Goal: Navigation & Orientation: Find specific page/section

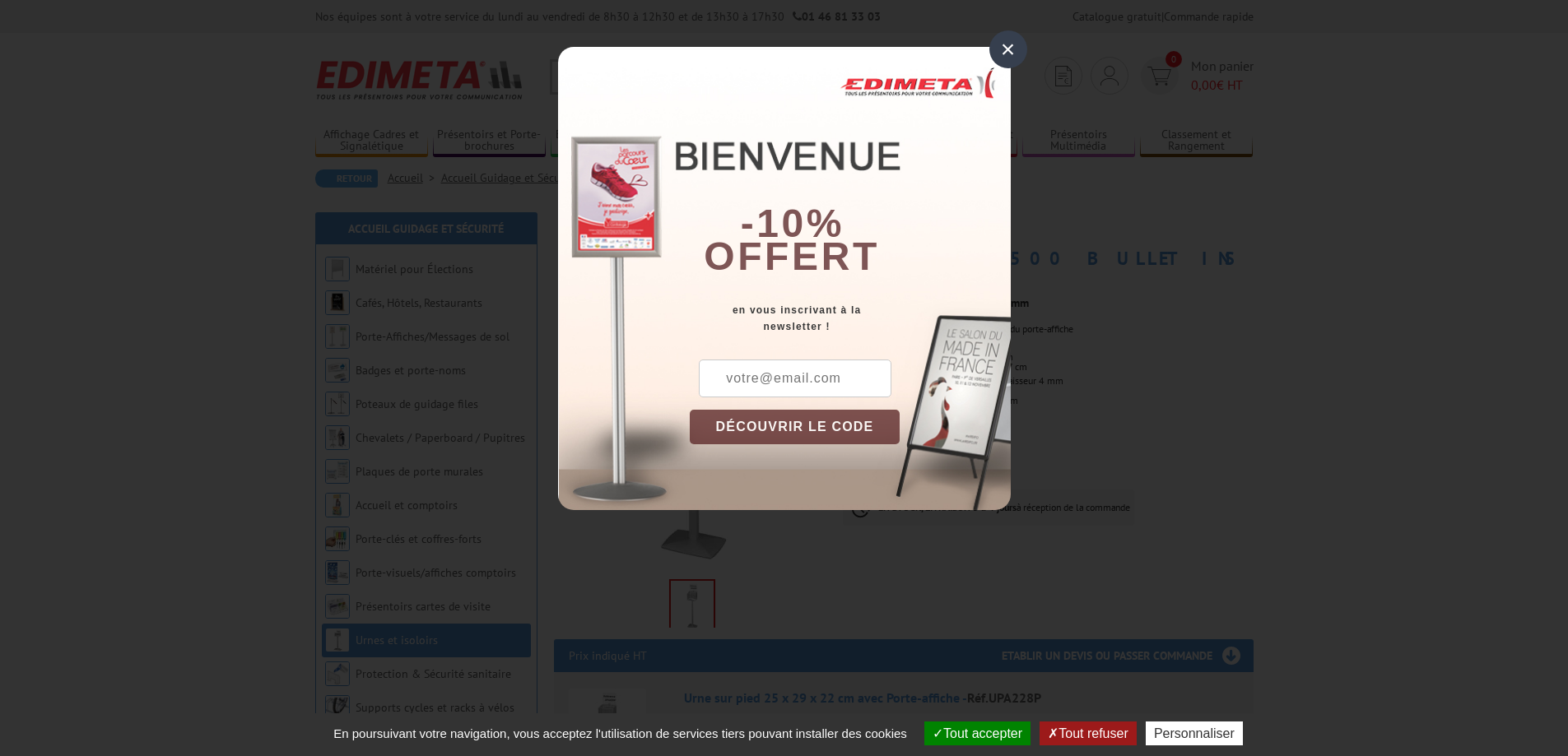
click at [1011, 56] on div "×" at bounding box center [1008, 49] width 38 height 38
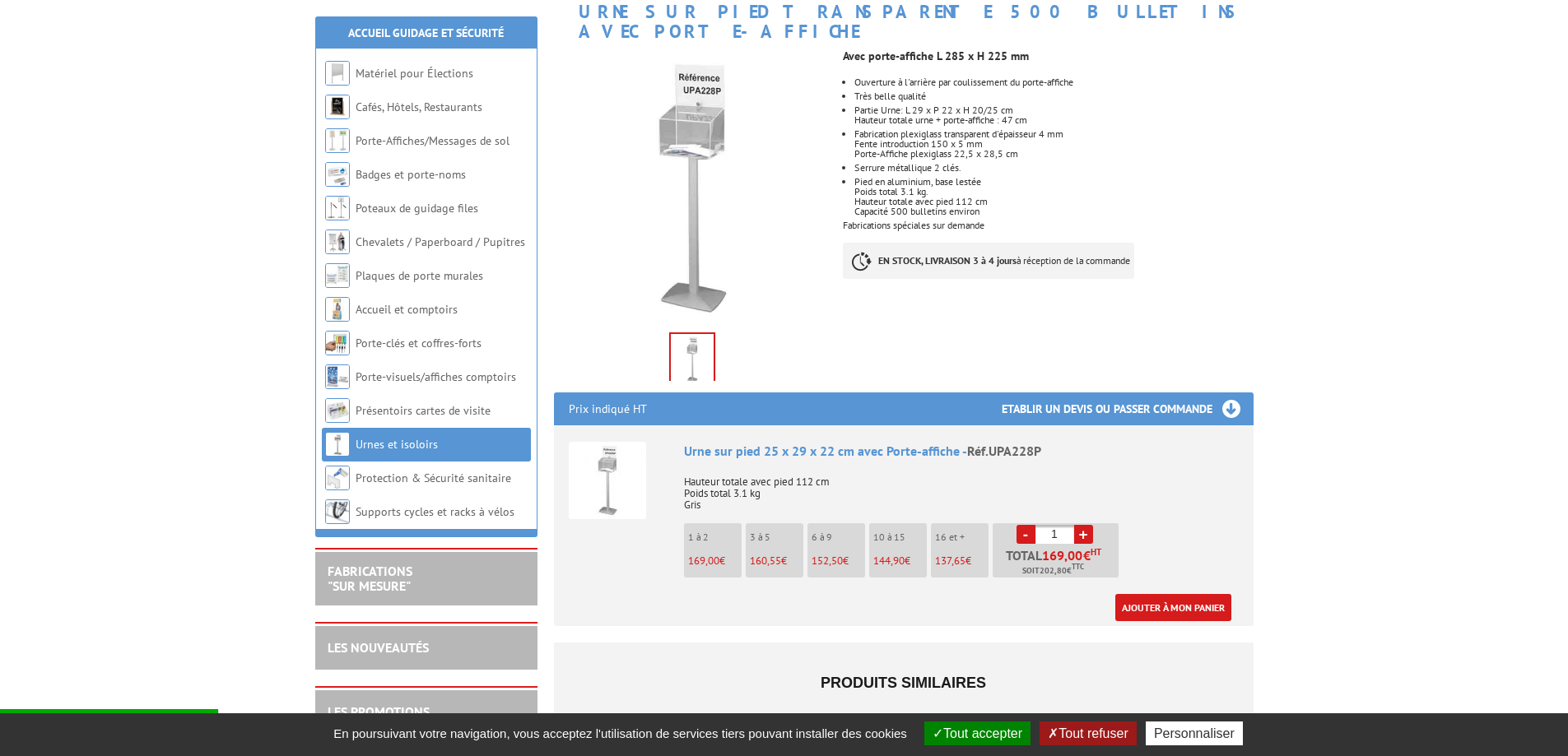
scroll to position [82, 0]
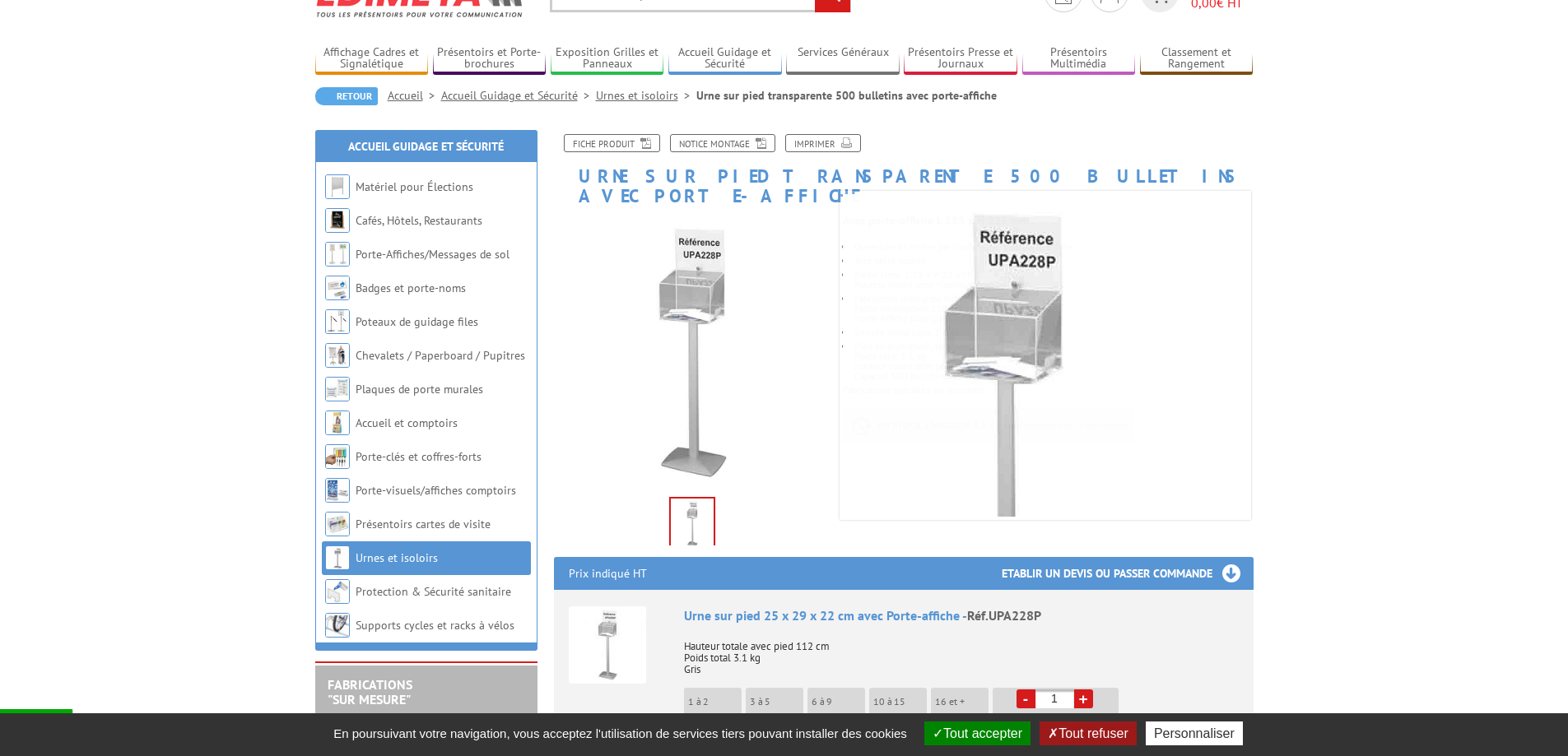
click at [634, 96] on link "Urnes et isoloirs" at bounding box center [646, 94] width 100 height 15
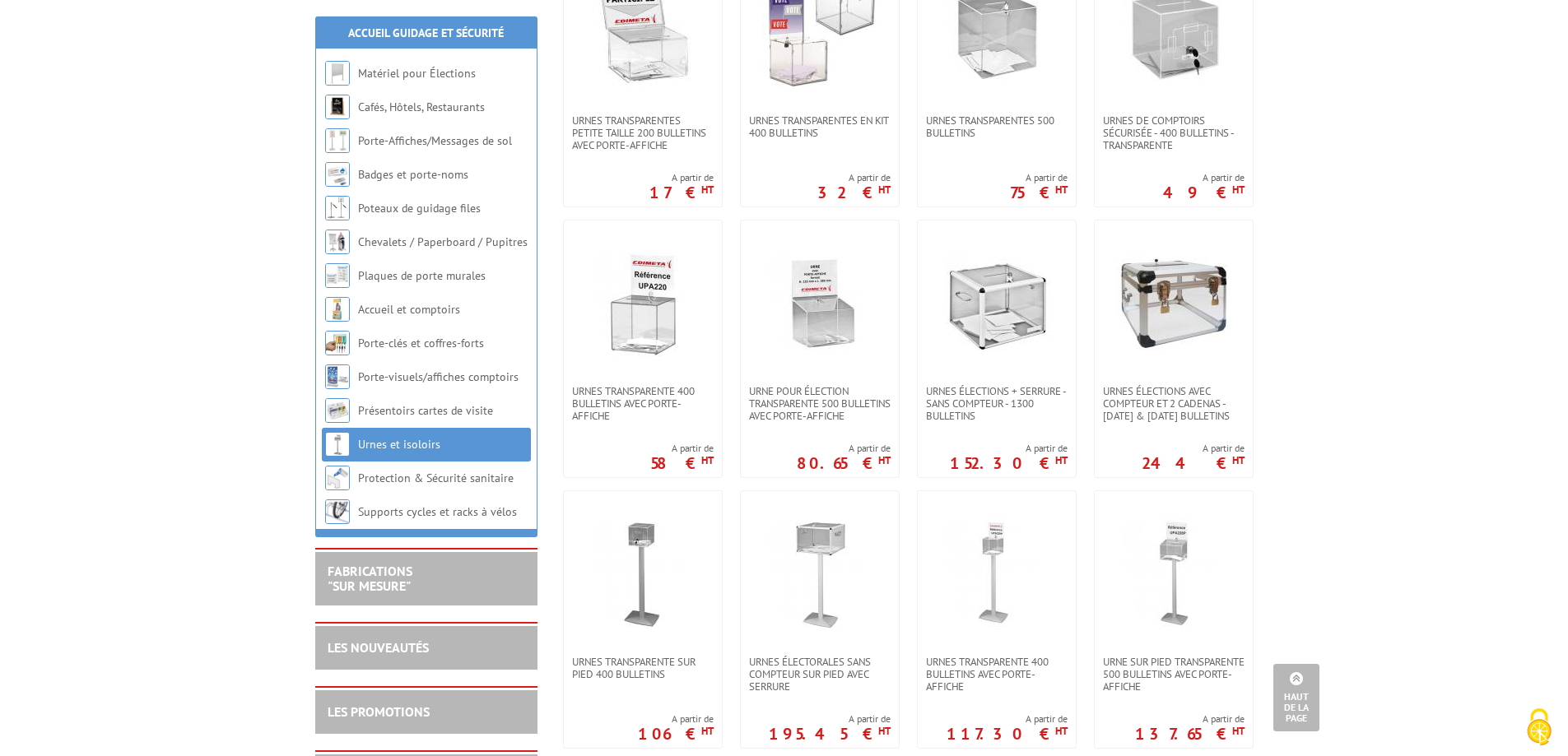
scroll to position [576, 0]
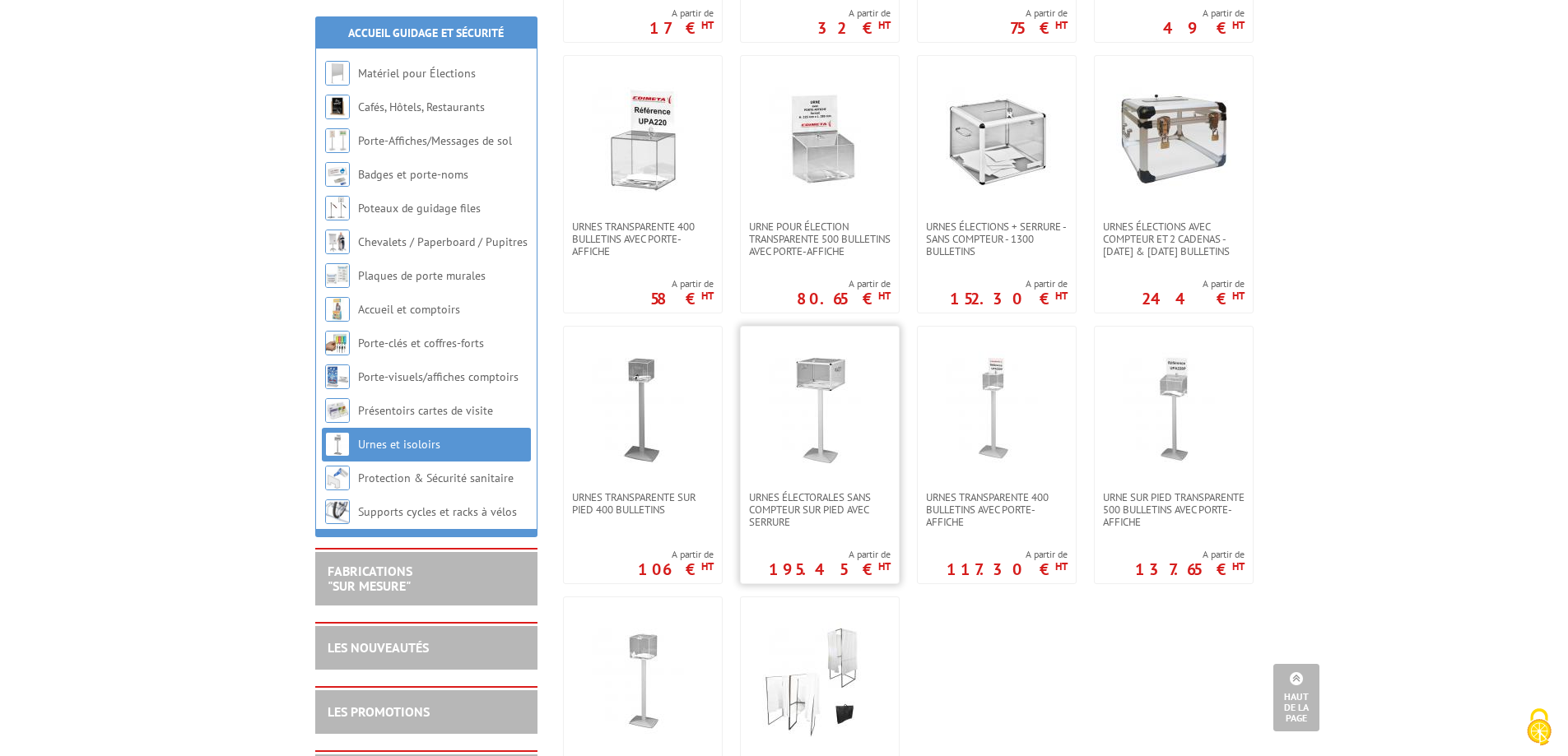
click at [815, 421] on img at bounding box center [820, 409] width 115 height 115
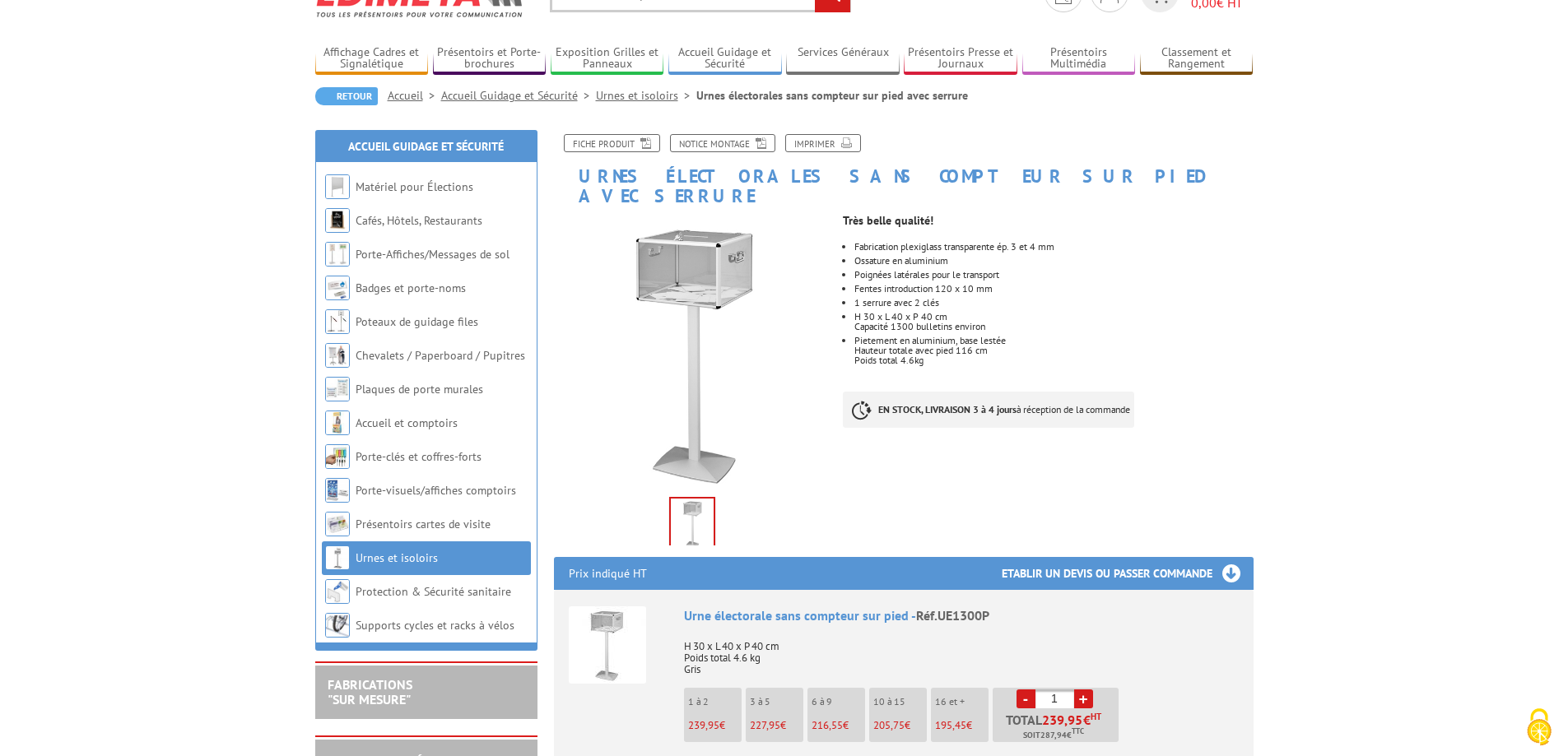
scroll to position [165, 0]
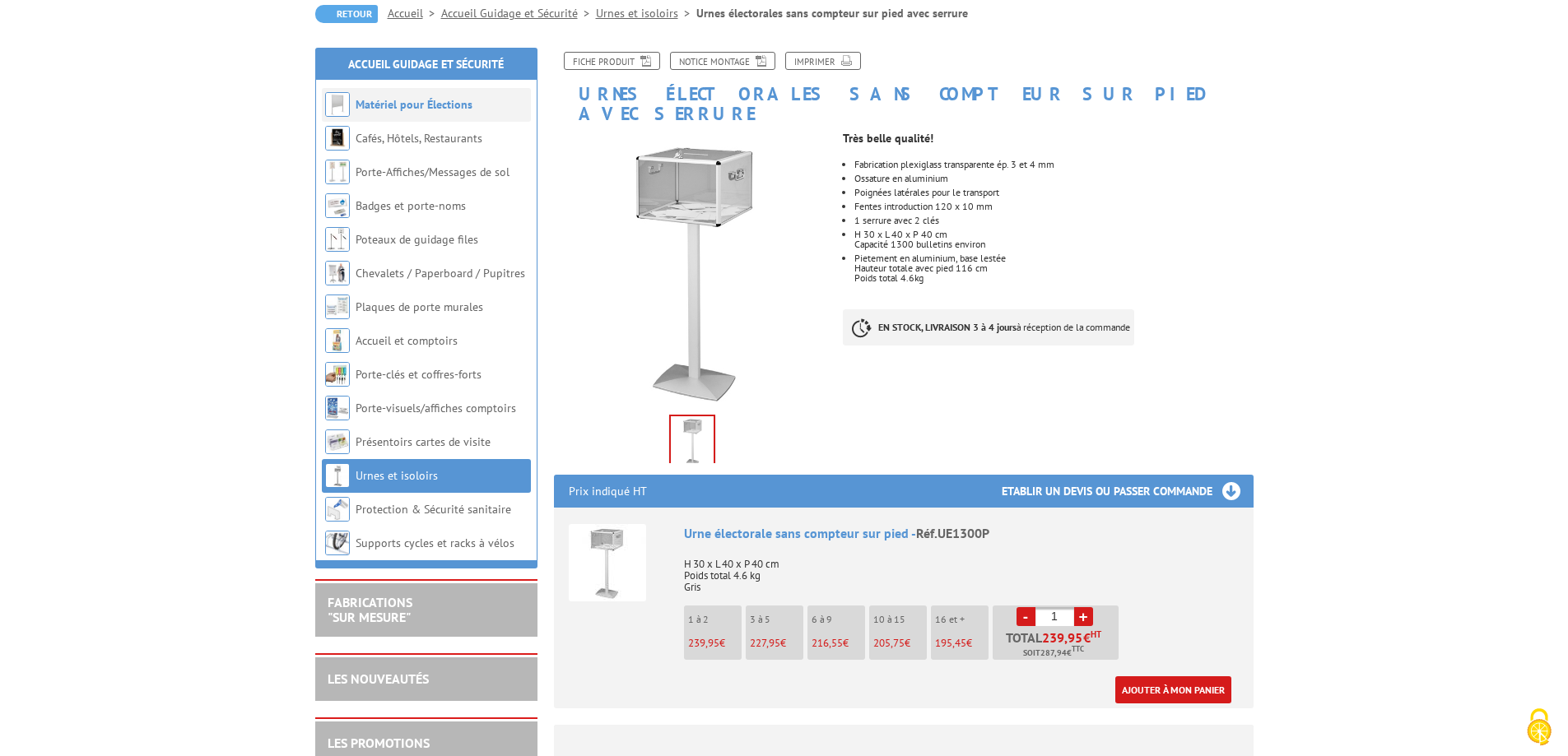
click at [406, 106] on link "Matériel pour Élections" at bounding box center [414, 104] width 117 height 15
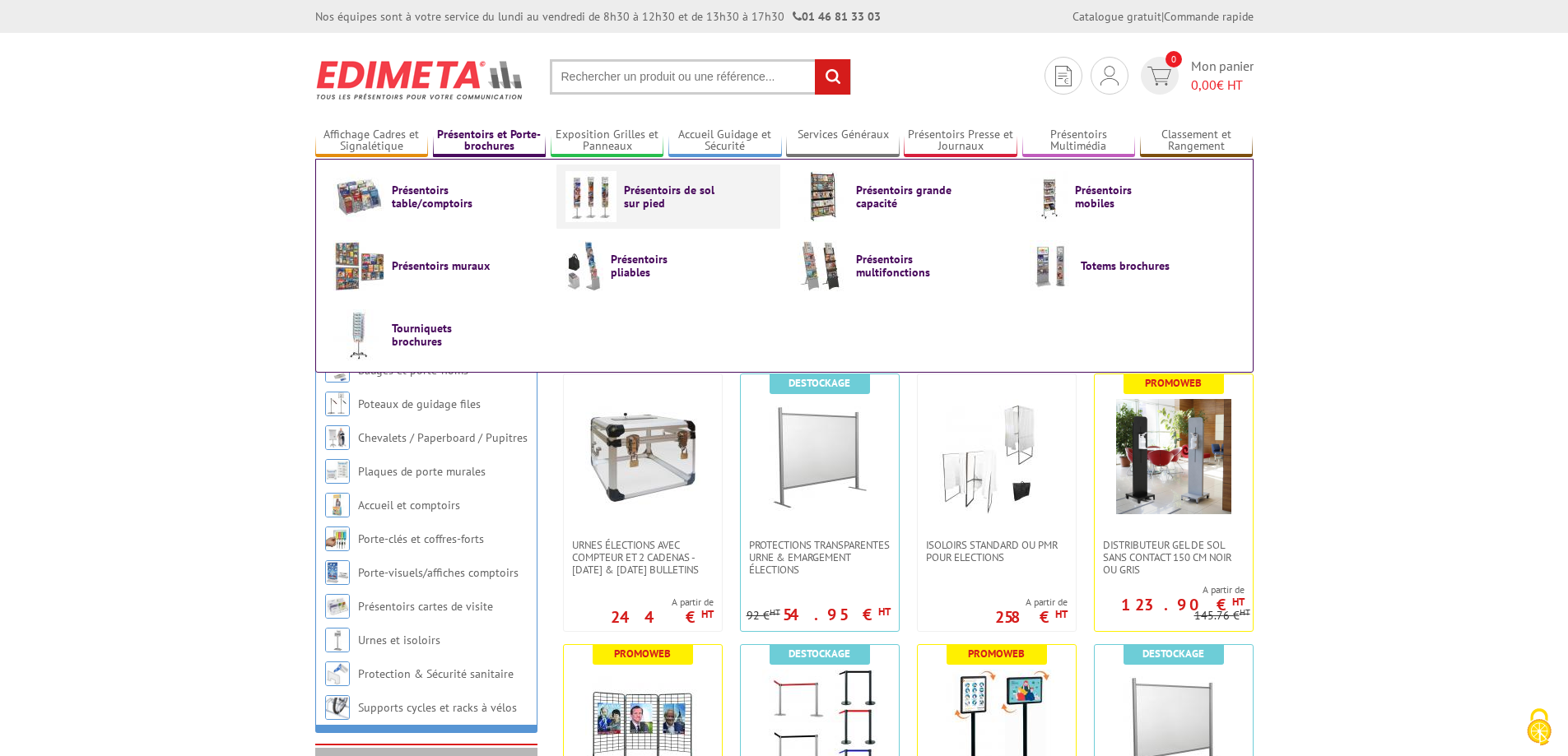
click at [618, 216] on link "Présentoirs de sol sur pied" at bounding box center [668, 197] width 206 height 51
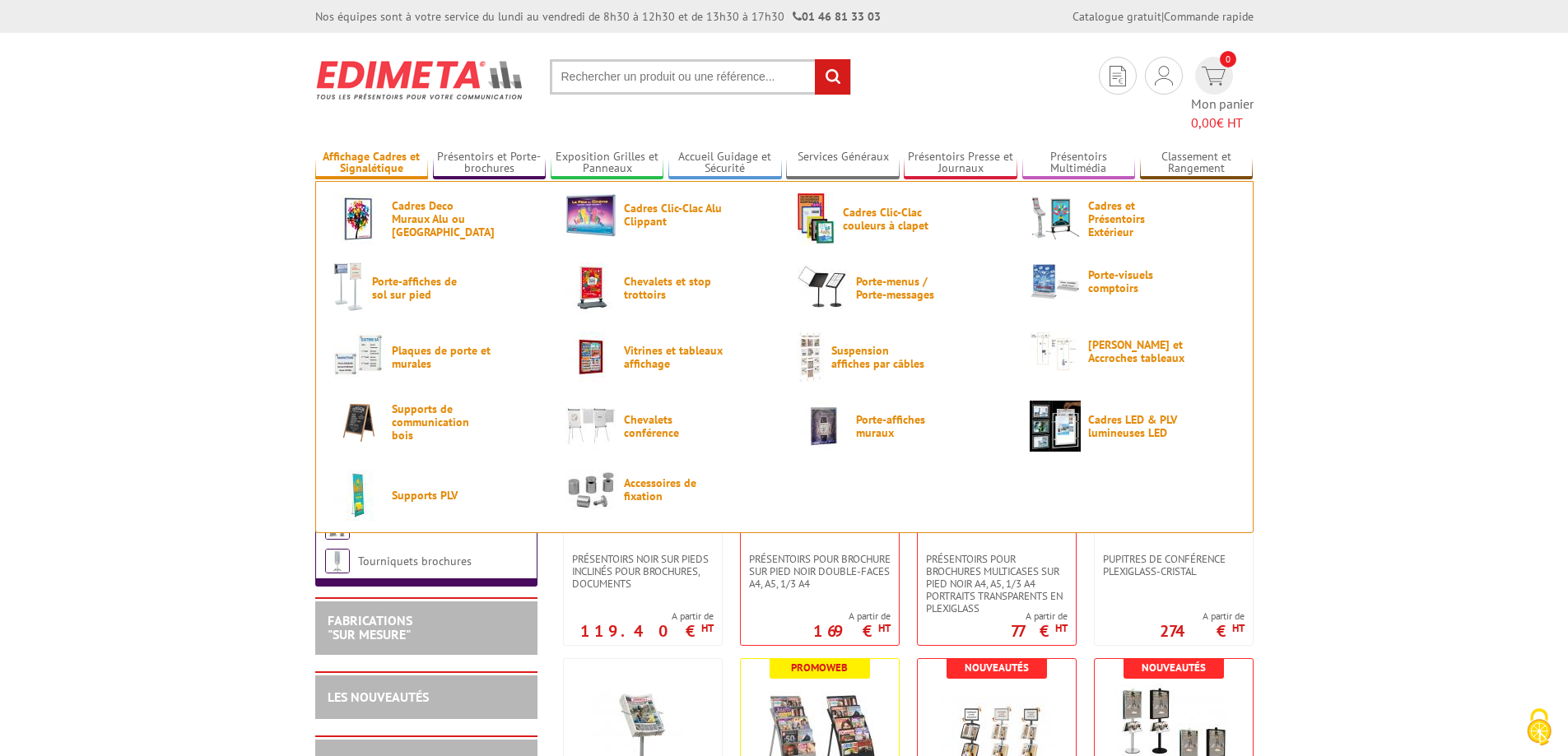
click at [375, 150] on link "Affichage Cadres et Signalétique" at bounding box center [372, 164] width 114 height 27
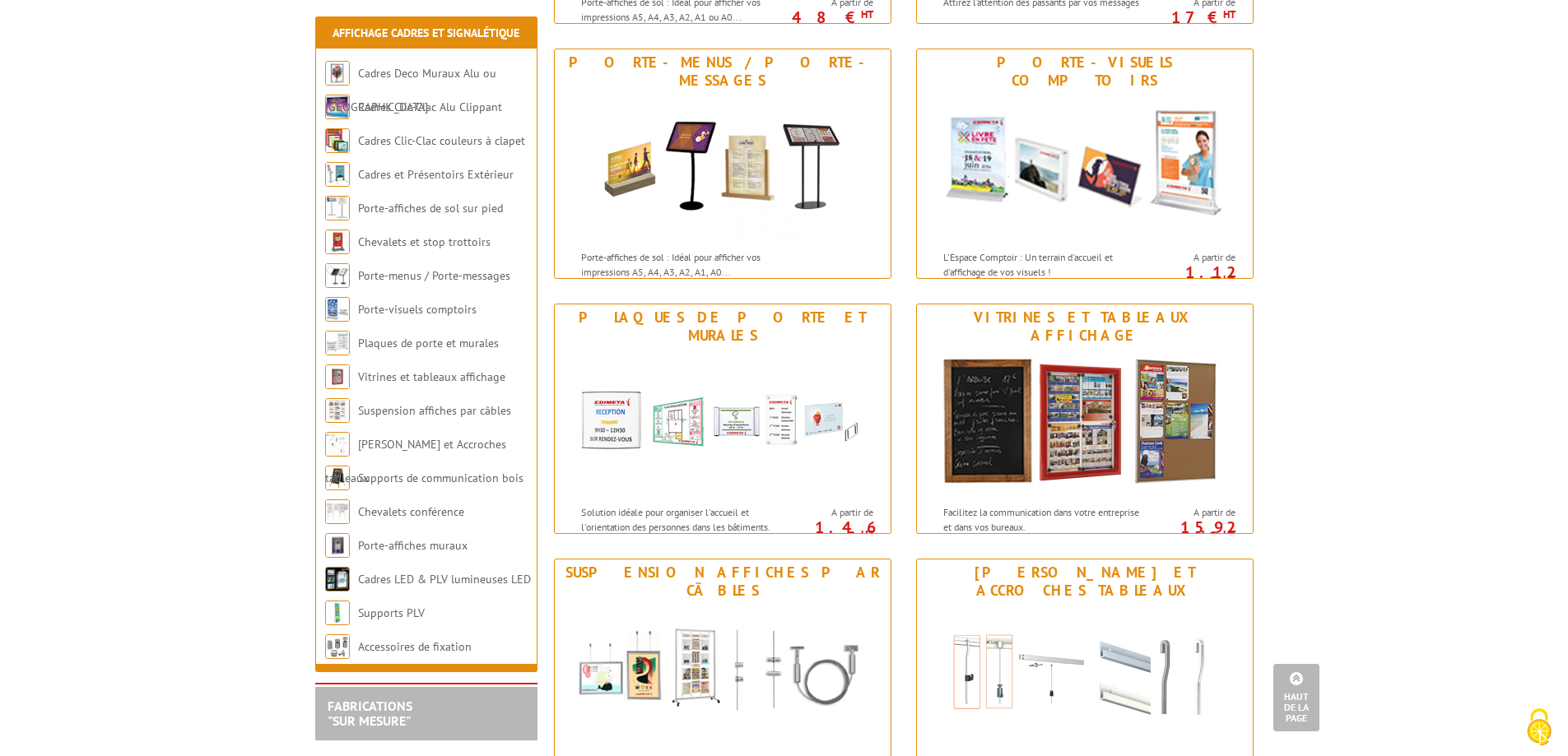
scroll to position [1153, 0]
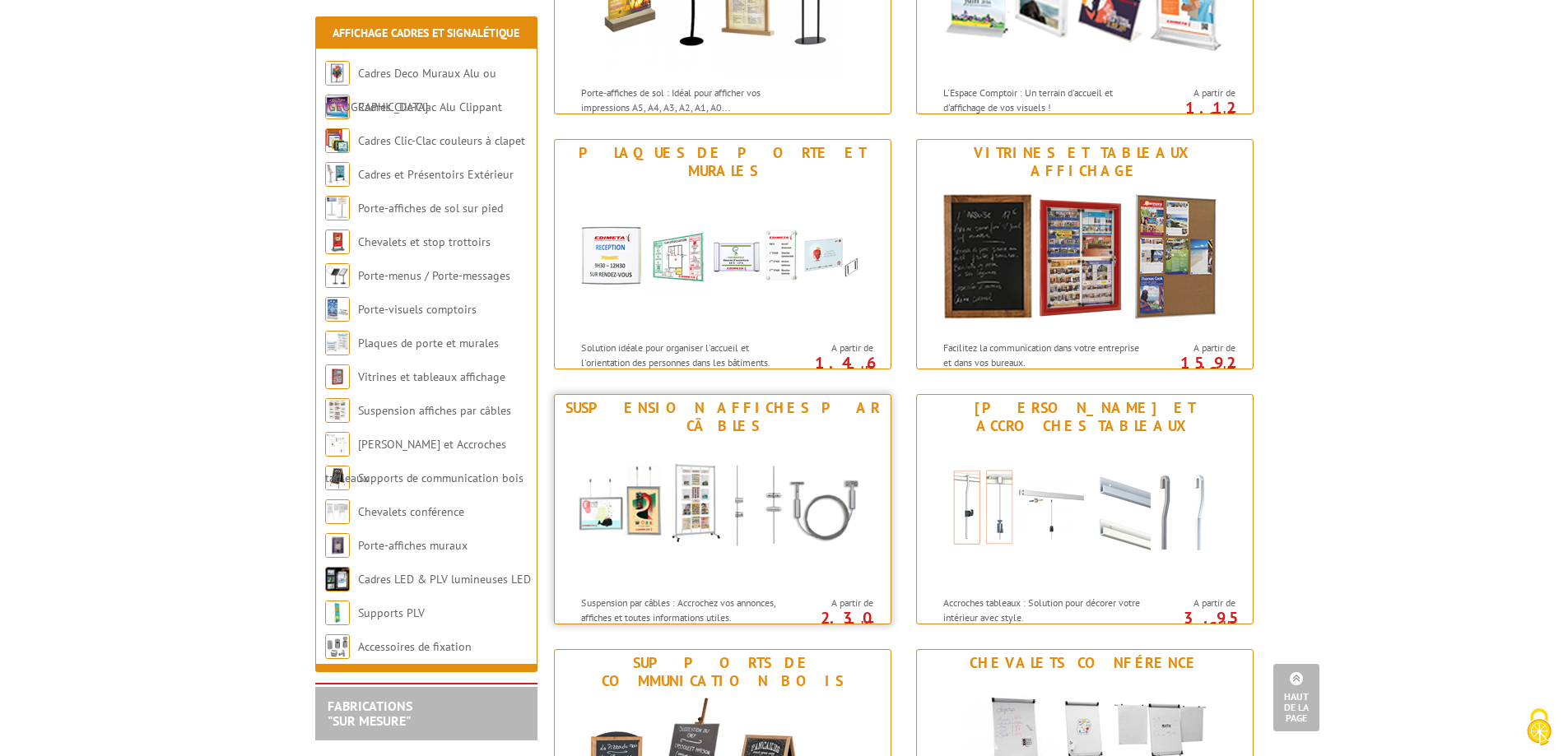
click at [694, 412] on div "Suspension affiches par câbles" at bounding box center [723, 417] width 327 height 36
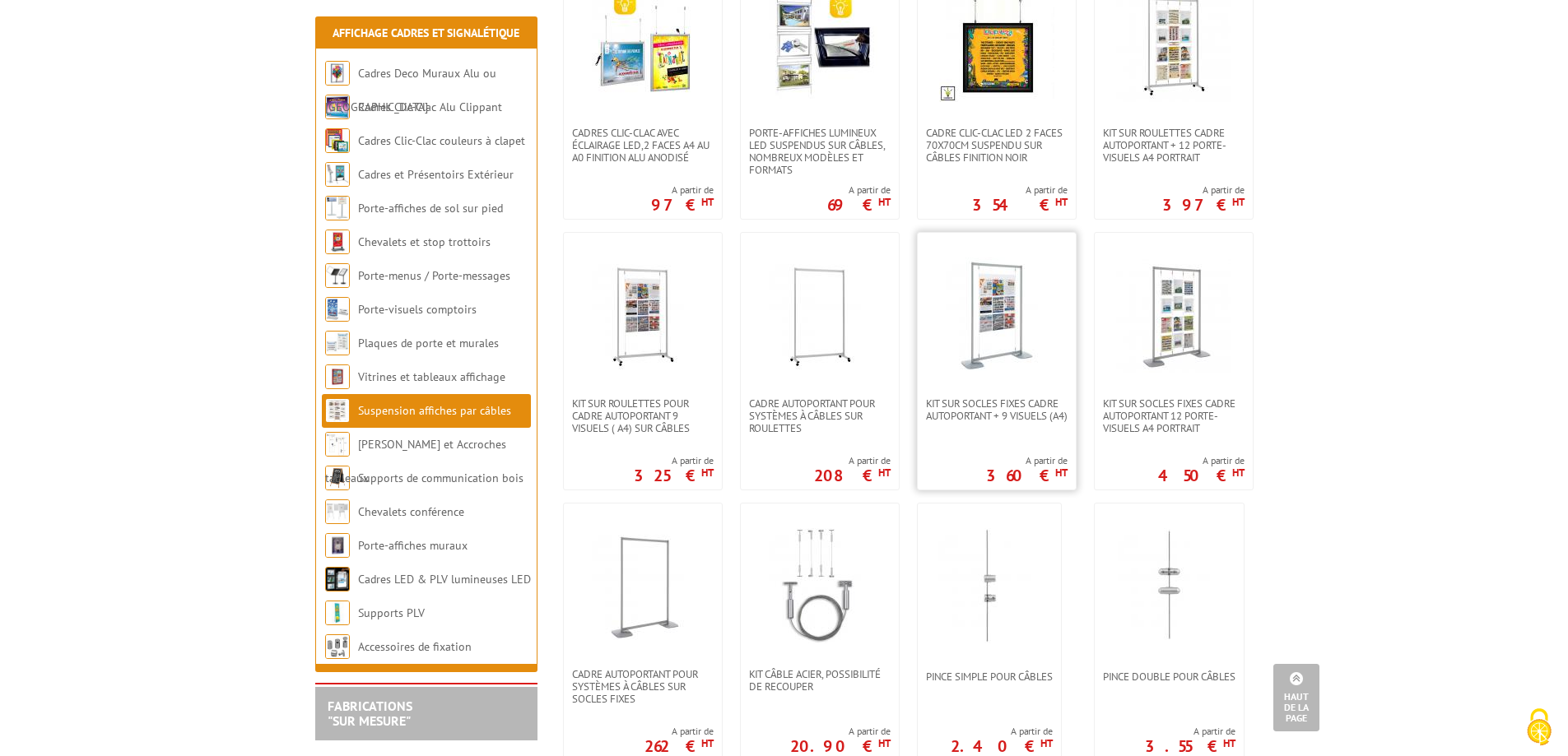
scroll to position [740, 0]
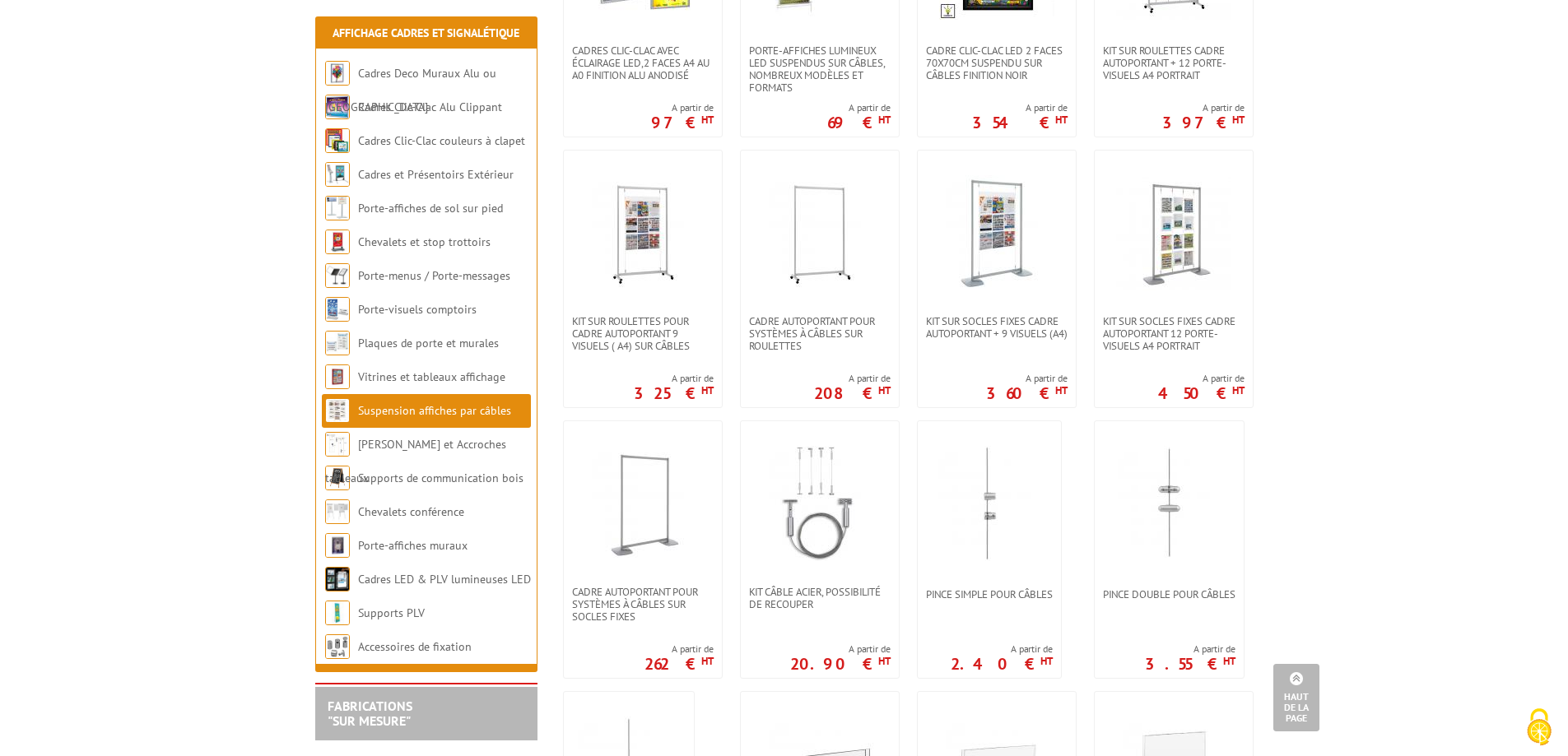
click at [192, 282] on body "Nos équipes sont à votre service du [DATE] au [DATE] de 8h30 à 12h30 et de 13h3…" at bounding box center [784, 768] width 1568 height 3017
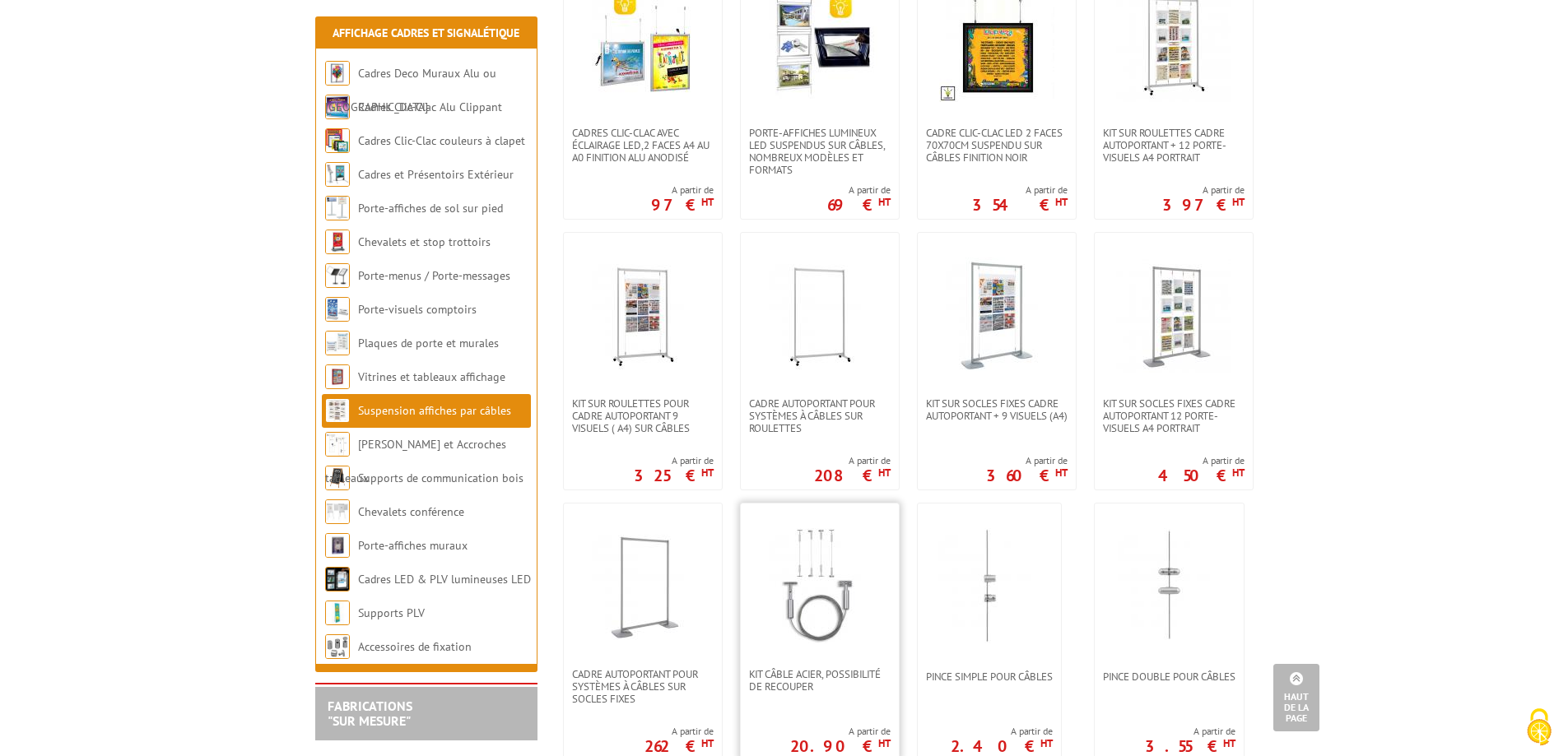
scroll to position [823, 0]
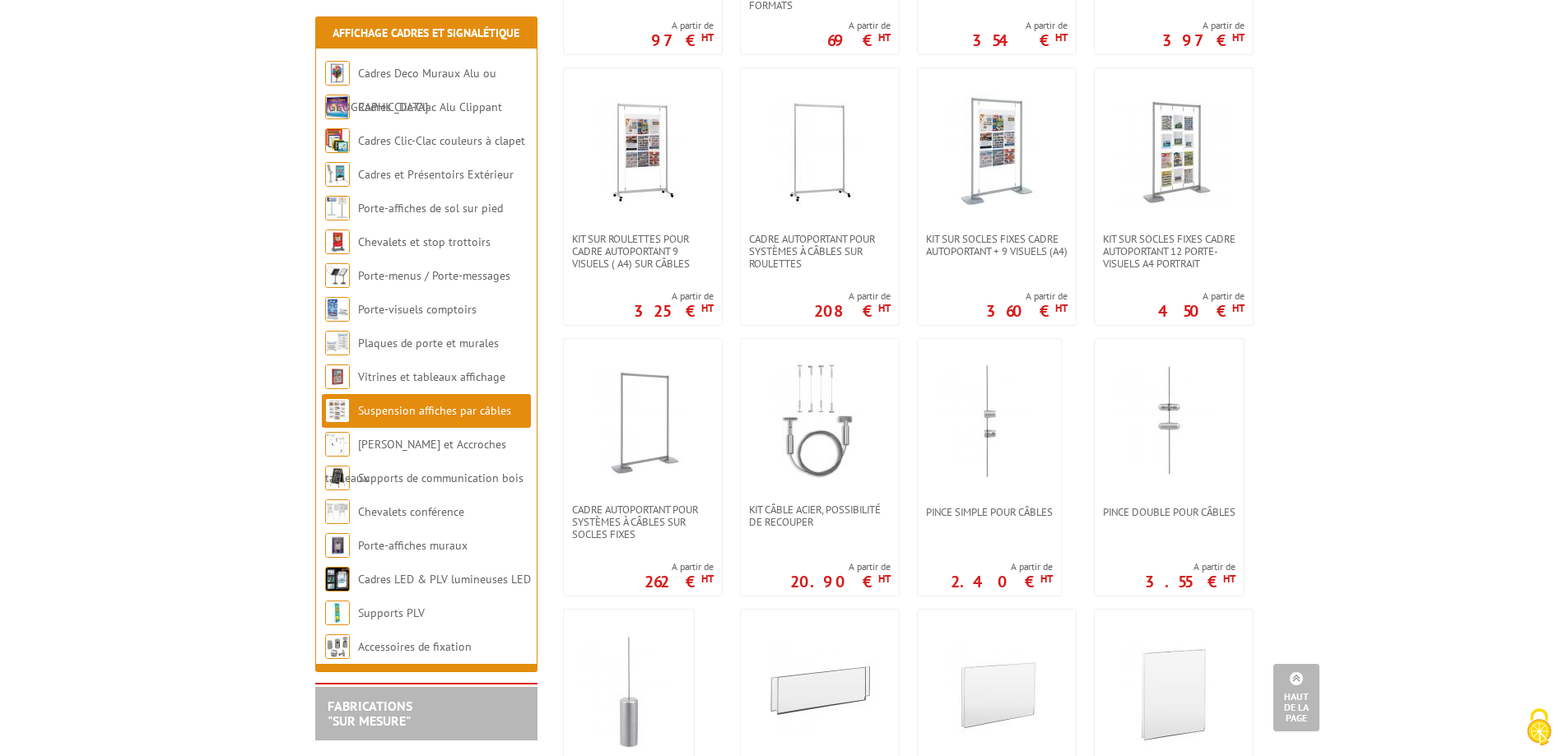
click at [217, 551] on body "Nos équipes sont à votre service du [DATE] au [DATE] de 8h30 à 12h30 et de 13h3…" at bounding box center [784, 685] width 1568 height 3017
click at [52, 321] on body "Nos équipes sont à votre service du [DATE] au [DATE] de 8h30 à 12h30 et de 13h3…" at bounding box center [784, 685] width 1568 height 3017
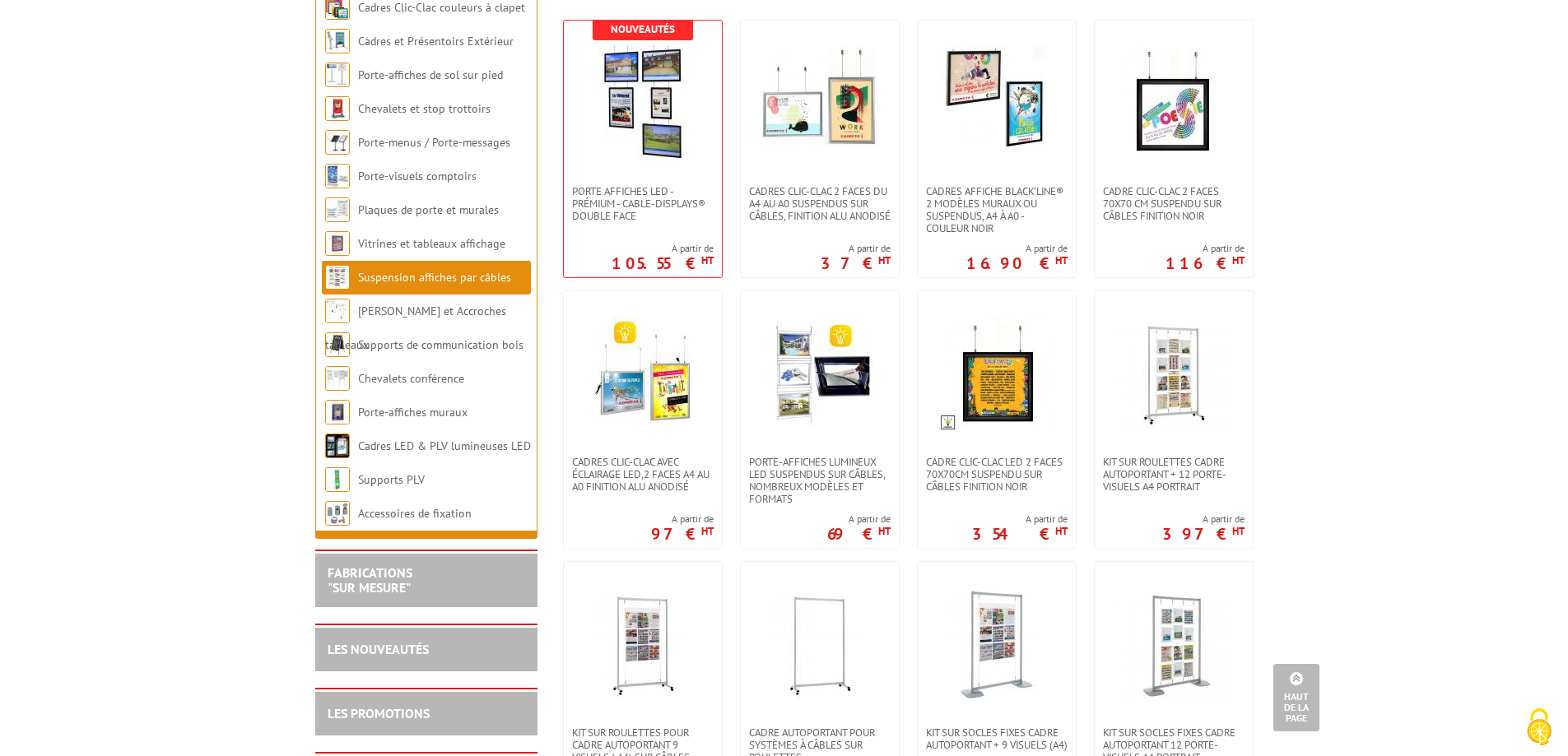
scroll to position [0, 0]
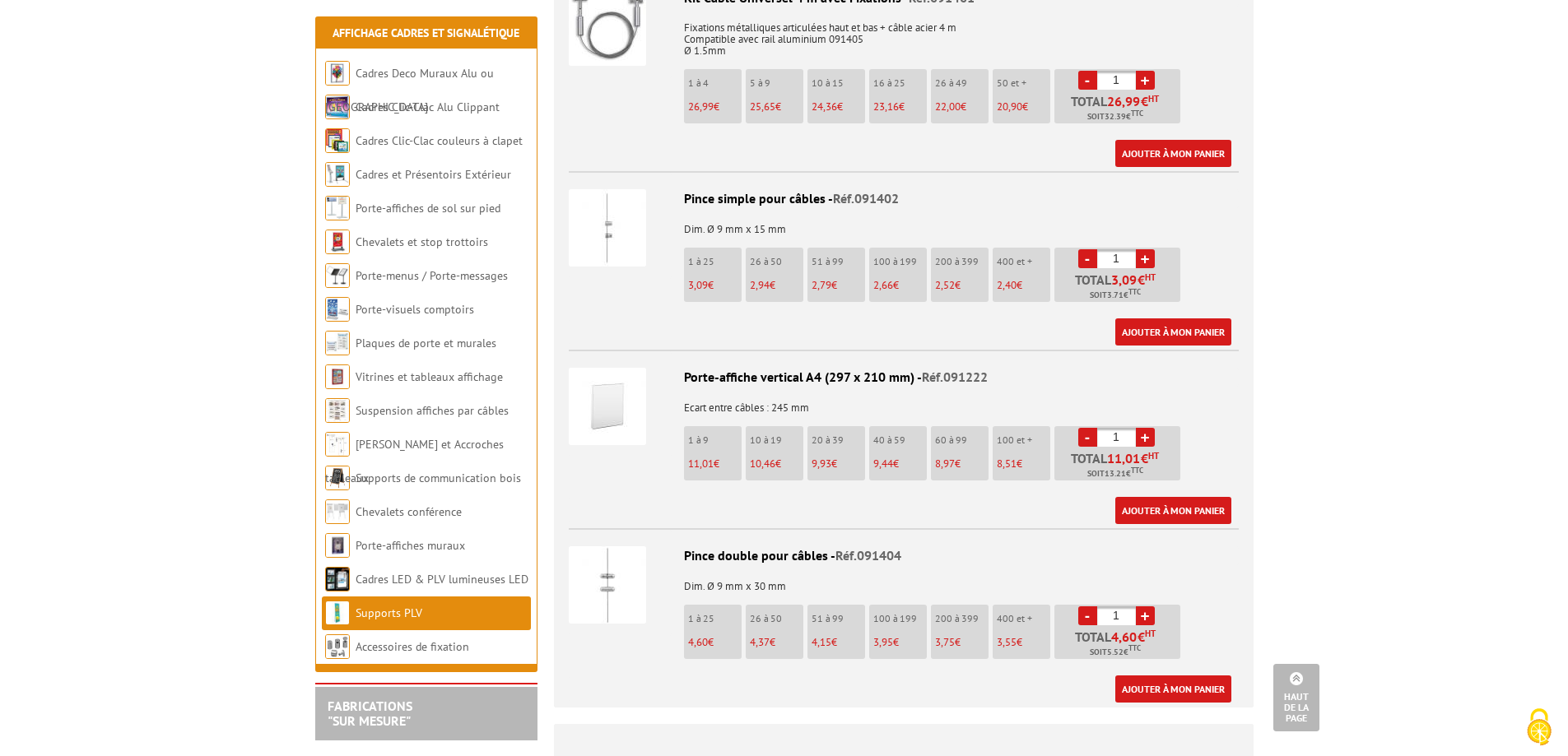
scroll to position [1482, 0]
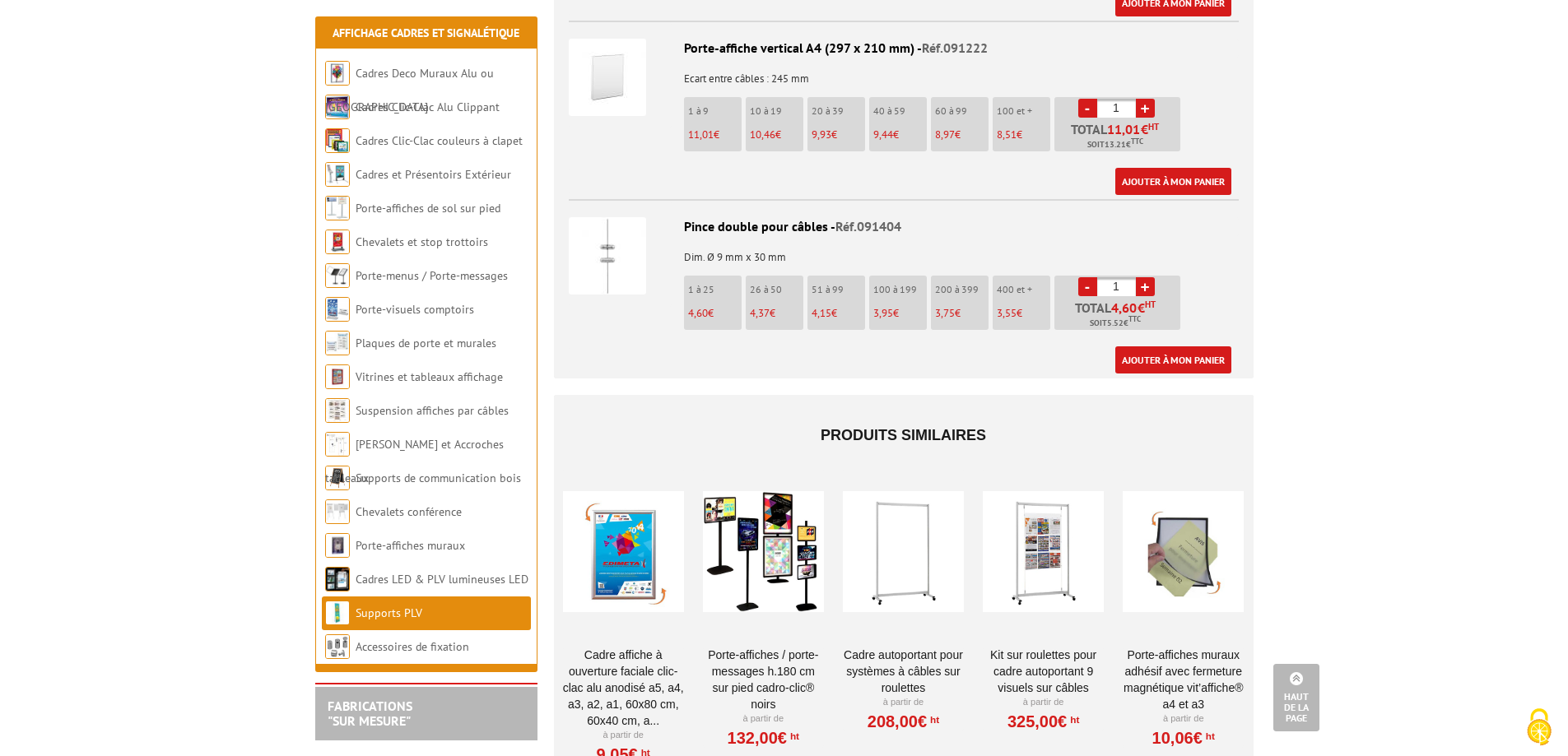
click at [1053, 554] on div at bounding box center [1044, 551] width 121 height 165
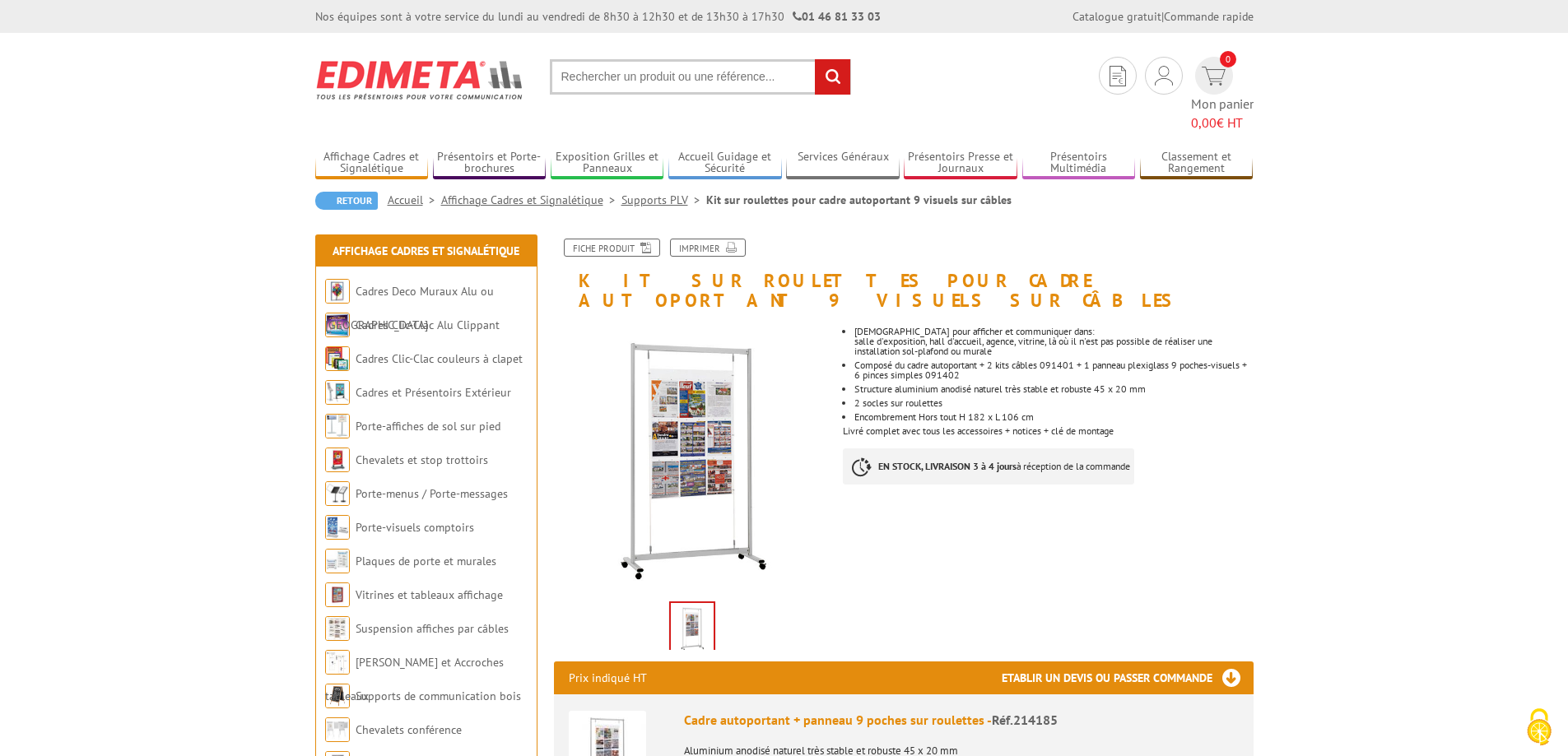
click at [660, 193] on link "Supports PLV" at bounding box center [664, 200] width 85 height 15
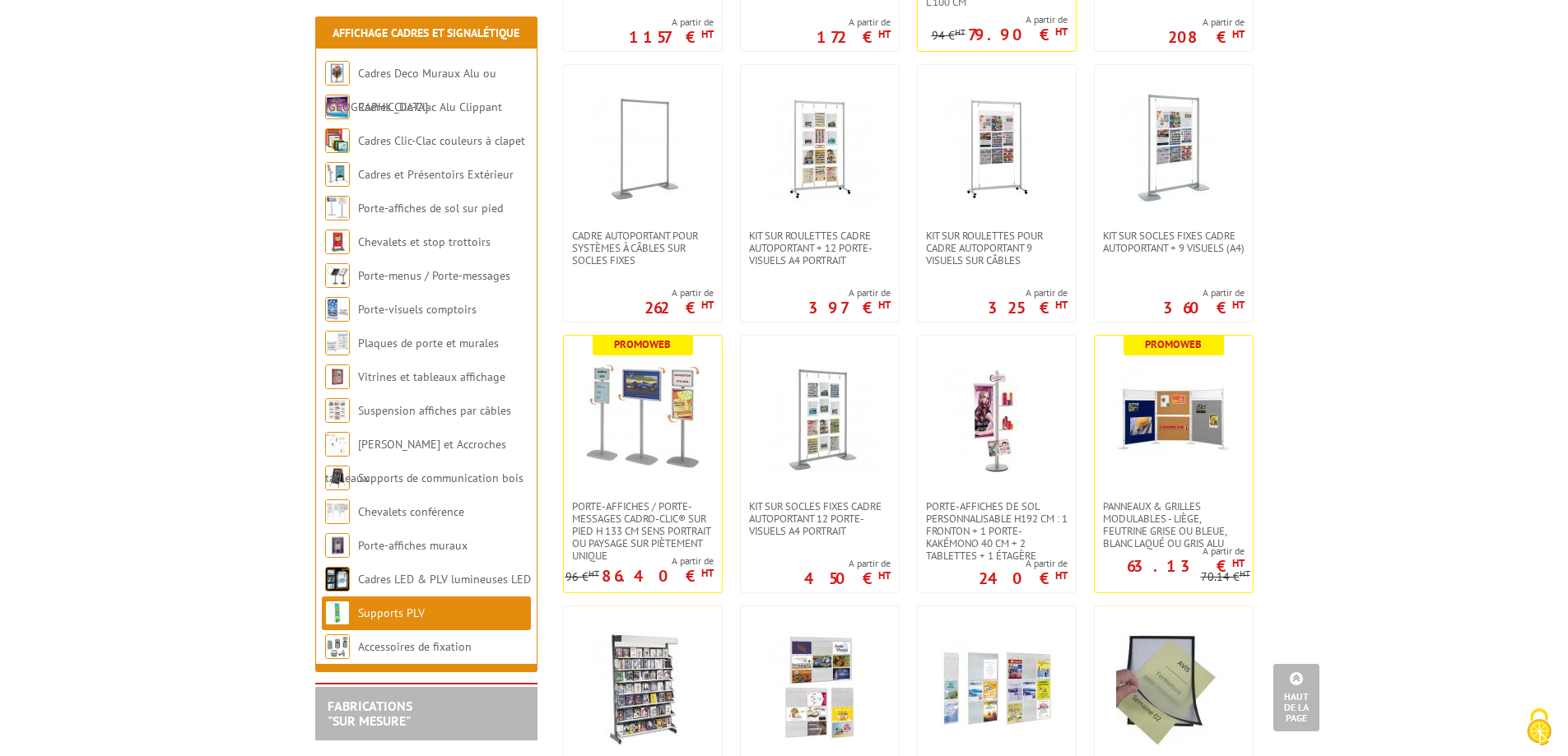
scroll to position [1976, 0]
